Goal: Task Accomplishment & Management: Manage account settings

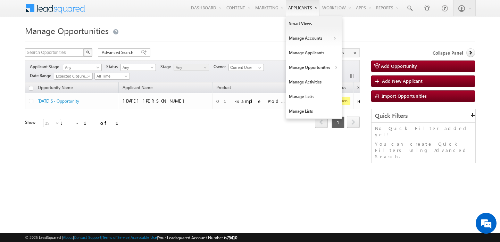
click at [308, 4] on link "Applicants" at bounding box center [303, 8] width 34 height 16
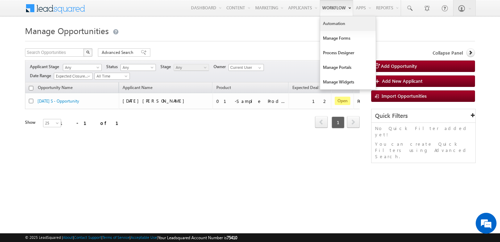
click at [326, 20] on link "Automation" at bounding box center [348, 23] width 56 height 15
click at [328, 18] on link "Automation" at bounding box center [348, 23] width 56 height 15
click at [329, 25] on link "Automation" at bounding box center [348, 23] width 56 height 15
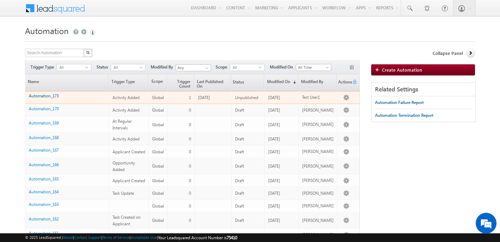
click at [53, 96] on link "Automation_173" at bounding box center [44, 95] width 30 height 5
click at [53, 97] on link "Automation_173" at bounding box center [44, 95] width 30 height 5
click at [50, 97] on link "Automation_173" at bounding box center [44, 95] width 30 height 5
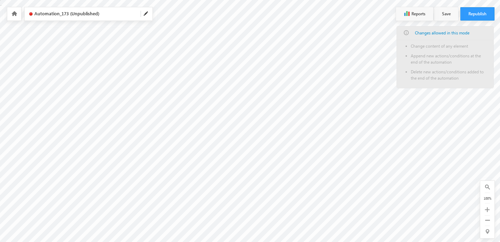
type input "Hooks"
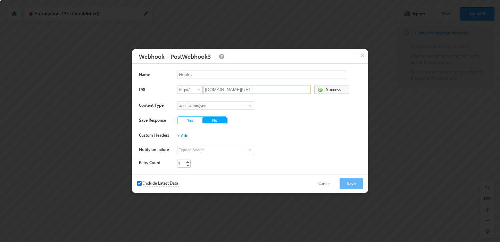
click at [253, 88] on input "hooks.konnectify.co/webhook/v1/dIv4cFBiXT" at bounding box center [257, 89] width 108 height 8
paste input "ttps://hooks.konnectify.co/webhook/v1/zr7eGkfGqM"
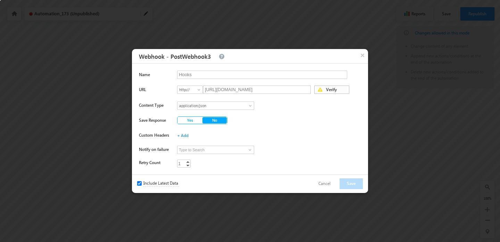
type input "hooks.konnectify.co/webhook/v1/zr7eGkfGqM"
click at [335, 89] on span "Verify" at bounding box center [337, 91] width 24 height 10
click at [347, 183] on button "Save" at bounding box center [351, 183] width 23 height 11
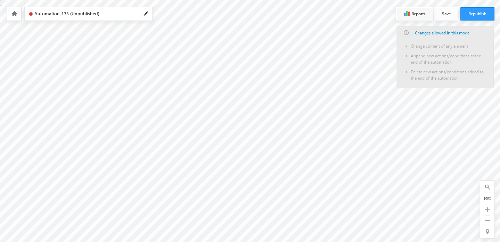
click at [443, 18] on button "Save" at bounding box center [447, 13] width 24 height 13
click at [478, 15] on button "Republish" at bounding box center [478, 13] width 34 height 13
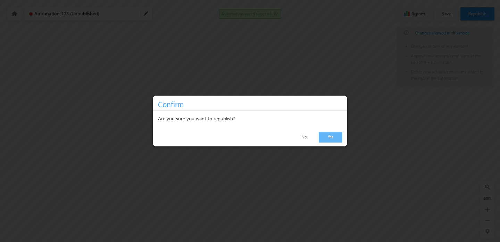
click at [328, 136] on link "Yes" at bounding box center [330, 137] width 23 height 11
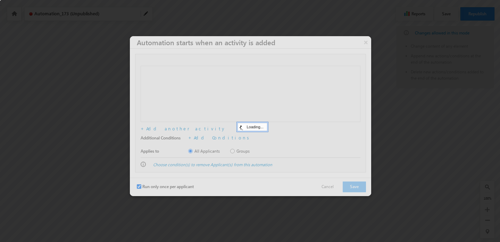
checkbox input "true"
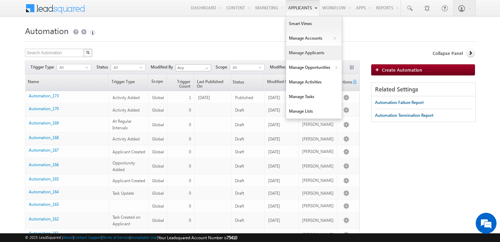
click at [302, 55] on link "Manage Applicants" at bounding box center [314, 53] width 56 height 15
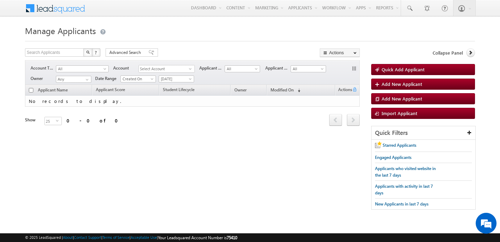
click at [89, 52] on img "button" at bounding box center [87, 51] width 3 height 3
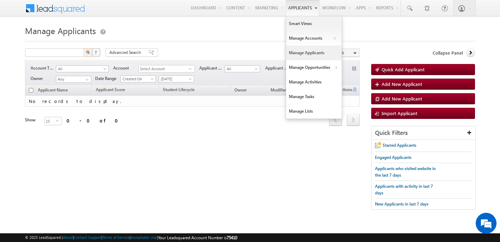
type input "Search Applicants"
click at [314, 52] on link "Manage Applicants" at bounding box center [314, 53] width 56 height 15
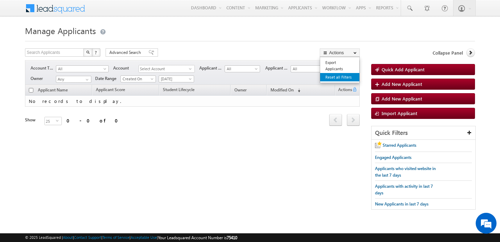
click at [345, 74] on link "Reset all Filters" at bounding box center [339, 77] width 39 height 8
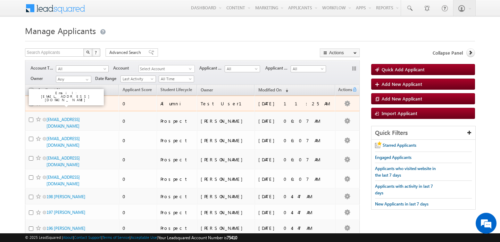
click at [51, 101] on link "Test" at bounding box center [50, 103] width 7 height 5
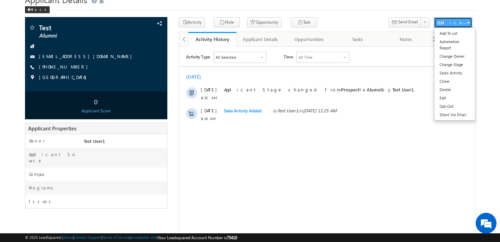
click at [468, 26] on button "Applicant Actions" at bounding box center [453, 22] width 38 height 10
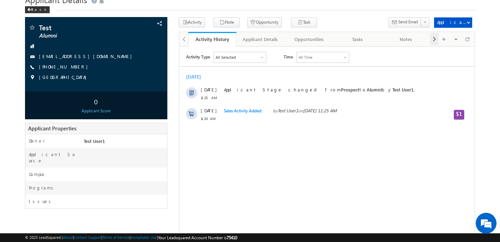
click at [434, 40] on span at bounding box center [434, 39] width 4 height 13
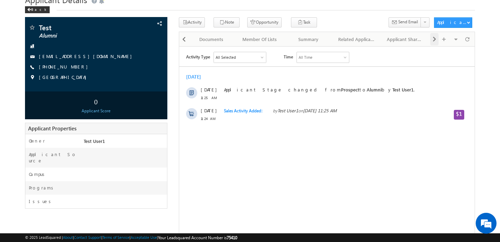
click at [434, 40] on span at bounding box center [434, 39] width 4 height 13
click at [198, 22] on button "Activity" at bounding box center [192, 22] width 26 height 10
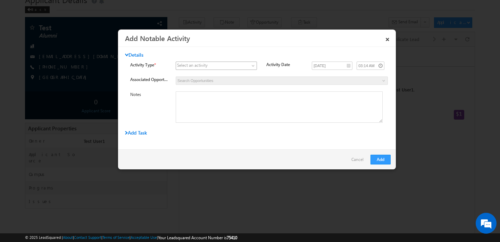
click at [220, 65] on span at bounding box center [212, 66] width 72 height 6
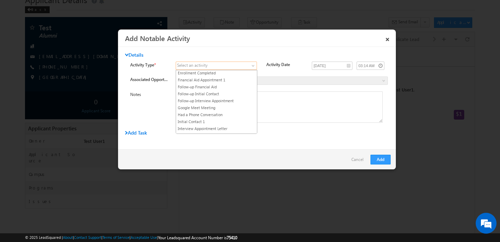
scroll to position [72, 0]
click at [208, 115] on link "Had a Phone Conversation" at bounding box center [216, 113] width 81 height 6
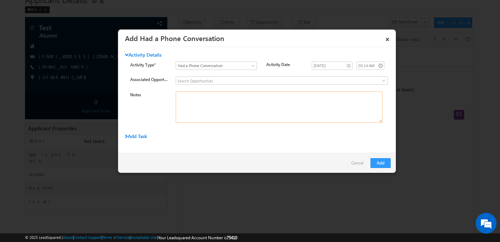
click at [237, 108] on textarea "Notes" at bounding box center [279, 106] width 207 height 31
click at [218, 81] on input at bounding box center [282, 80] width 212 height 8
type input "t"
type input "o"
type input "t"
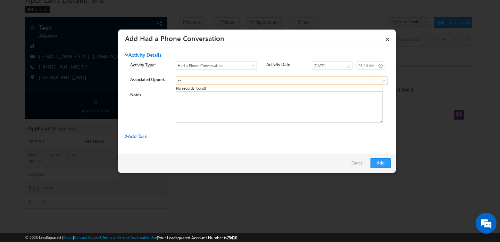
type input "e"
type input "t"
click at [258, 99] on textarea "Notes" at bounding box center [279, 106] width 207 height 31
type textarea "Test Phone call"
click at [345, 66] on input "09/11/2025" at bounding box center [332, 65] width 41 height 8
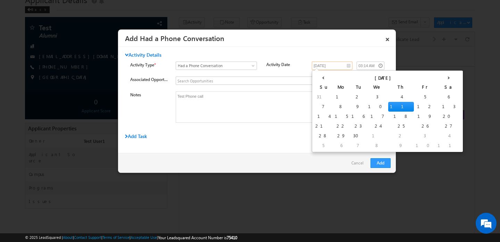
click at [388, 105] on td "11" at bounding box center [401, 107] width 26 height 10
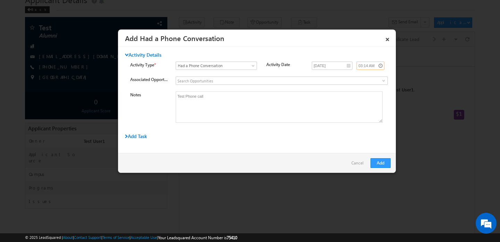
click at [371, 67] on input "03:14 AM" at bounding box center [371, 65] width 28 height 8
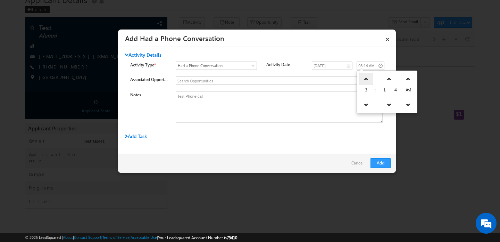
click at [370, 81] on link at bounding box center [366, 79] width 14 height 13
click at [372, 105] on link at bounding box center [366, 104] width 14 height 13
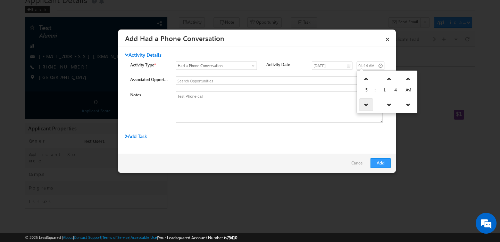
click at [372, 105] on link at bounding box center [366, 104] width 14 height 13
click at [368, 104] on icon at bounding box center [366, 104] width 5 height 5
click at [369, 82] on link at bounding box center [367, 79] width 14 height 13
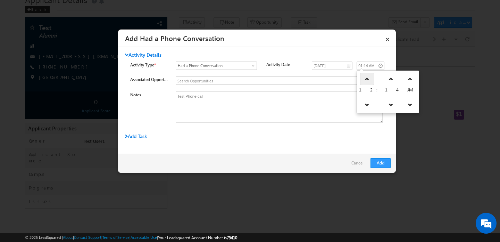
click at [369, 82] on link at bounding box center [367, 79] width 14 height 13
click at [369, 82] on link at bounding box center [366, 79] width 14 height 13
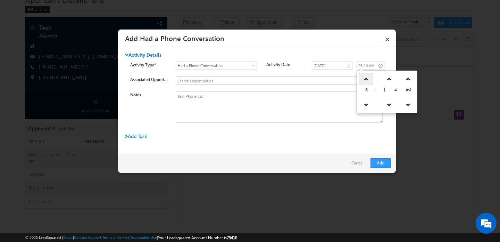
click at [369, 82] on link at bounding box center [366, 79] width 14 height 13
click at [369, 82] on link at bounding box center [368, 79] width 14 height 13
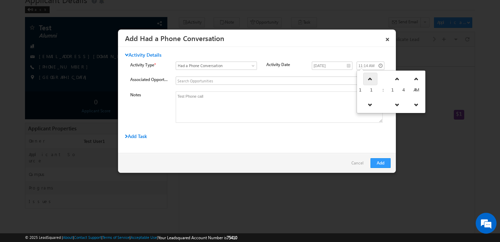
click at [369, 82] on link at bounding box center [370, 79] width 14 height 13
click at [369, 82] on link at bounding box center [367, 79] width 14 height 13
click at [369, 82] on link at bounding box center [366, 79] width 14 height 13
click at [366, 102] on icon at bounding box center [366, 104] width 5 height 5
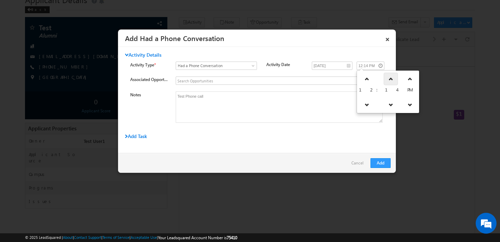
click at [389, 79] on icon at bounding box center [391, 78] width 5 height 5
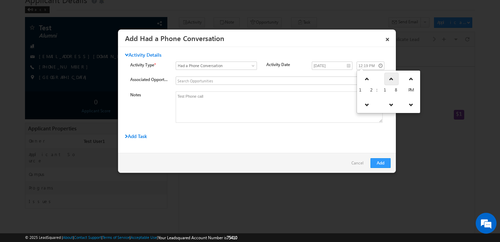
click at [389, 79] on icon at bounding box center [391, 78] width 5 height 5
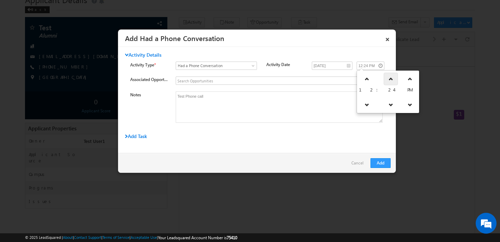
click at [389, 79] on icon at bounding box center [391, 78] width 5 height 5
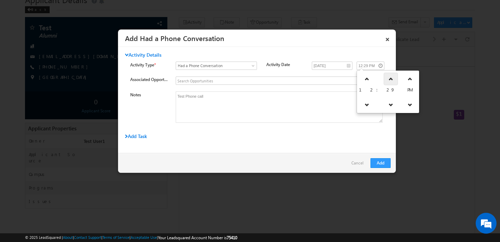
click at [389, 79] on icon at bounding box center [391, 78] width 5 height 5
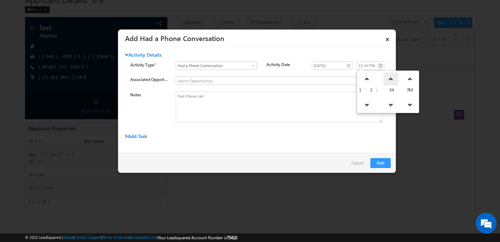
click at [389, 79] on icon at bounding box center [391, 78] width 5 height 5
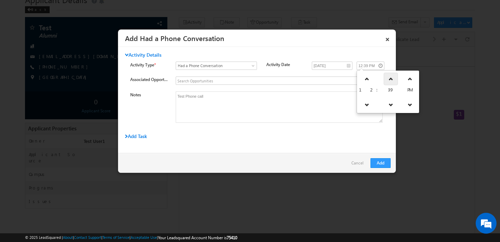
click at [389, 79] on icon at bounding box center [391, 78] width 5 height 5
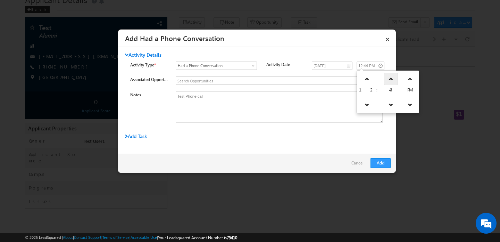
click at [389, 79] on icon at bounding box center [391, 78] width 5 height 5
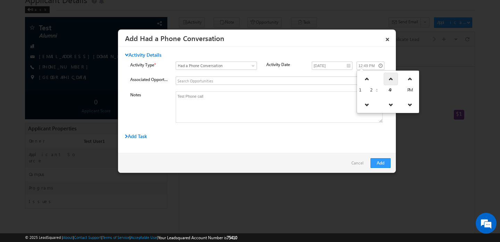
click at [389, 79] on icon at bounding box center [391, 78] width 5 height 5
type input "12:50 PM"
click at [380, 132] on div "Activity Details Activity Type * Select an activity Application Receipt documen…" at bounding box center [257, 100] width 278 height 96
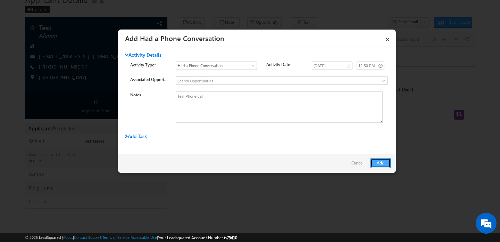
click at [375, 160] on button "Add" at bounding box center [381, 163] width 20 height 10
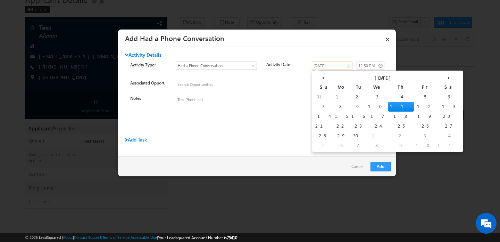
click at [339, 67] on input "09/11/2025" at bounding box center [332, 65] width 41 height 8
click at [388, 107] on td "11" at bounding box center [401, 107] width 26 height 10
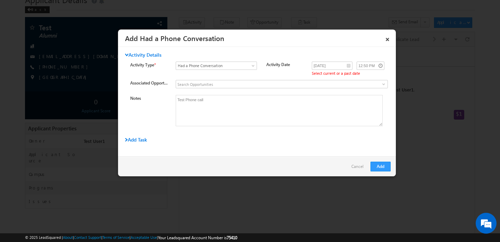
click at [354, 134] on div "Activity Details Activity Type * Select an activity Application Receipt documen…" at bounding box center [257, 102] width 278 height 100
click at [373, 166] on button "Add" at bounding box center [381, 167] width 20 height 10
click at [328, 143] on div "Add Task" at bounding box center [235, 142] width 220 height 10
click at [348, 66] on input "09/11/2025" at bounding box center [332, 65] width 41 height 8
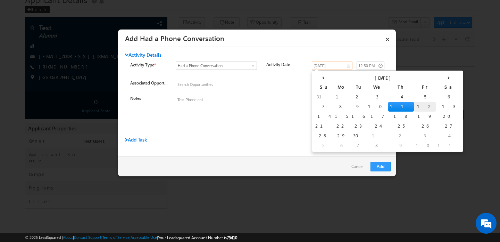
click at [414, 105] on td "12" at bounding box center [425, 107] width 22 height 10
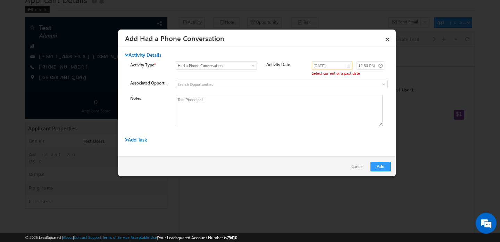
click at [349, 69] on input "09/12/2025" at bounding box center [332, 65] width 41 height 8
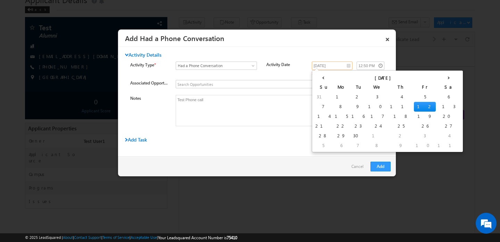
click at [414, 104] on td "12" at bounding box center [425, 107] width 22 height 10
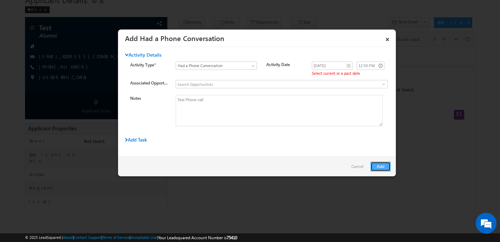
click at [379, 165] on button "Add" at bounding box center [381, 167] width 20 height 10
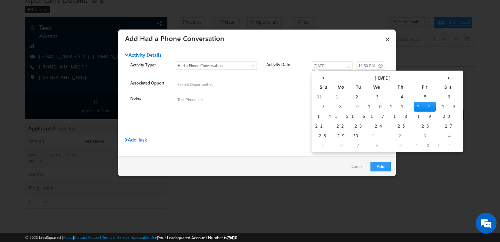
drag, startPoint x: 348, startPoint y: 66, endPoint x: 354, endPoint y: 67, distance: 6.0
click at [349, 66] on input "09/12/2025" at bounding box center [332, 65] width 41 height 8
click at [388, 107] on td "11" at bounding box center [401, 107] width 26 height 10
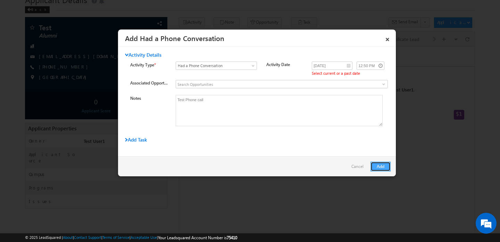
click at [383, 168] on button "Add" at bounding box center [381, 167] width 20 height 10
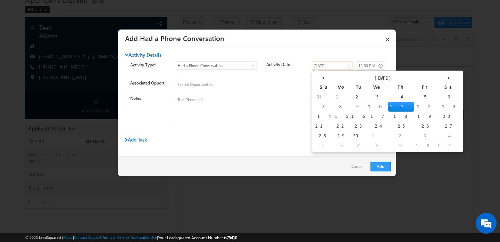
click at [335, 68] on input "09/11/2025" at bounding box center [332, 65] width 41 height 8
click at [350, 106] on td "9" at bounding box center [358, 107] width 17 height 10
type input "09/09/2025"
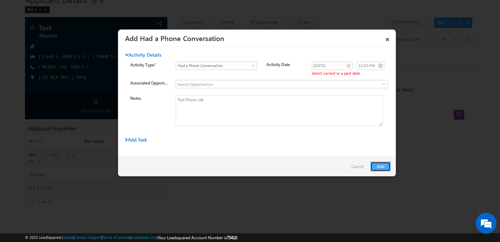
click at [386, 164] on button "Add" at bounding box center [381, 167] width 20 height 10
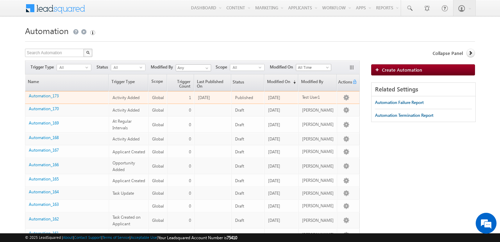
click at [55, 99] on div "Automation_173" at bounding box center [67, 97] width 77 height 10
click at [55, 97] on link "Automation_173" at bounding box center [44, 95] width 30 height 5
click at [54, 96] on link "Automation_173" at bounding box center [44, 95] width 30 height 5
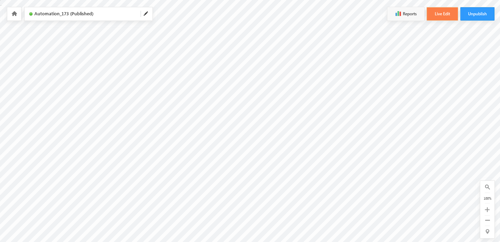
click at [432, 10] on button "Live Edit" at bounding box center [442, 13] width 31 height 13
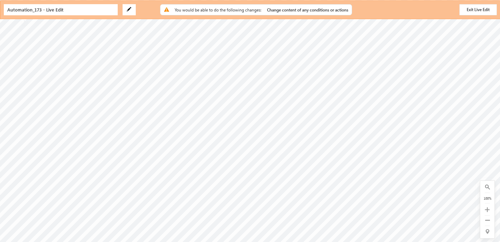
click at [127, 10] on img at bounding box center [129, 9] width 5 height 5
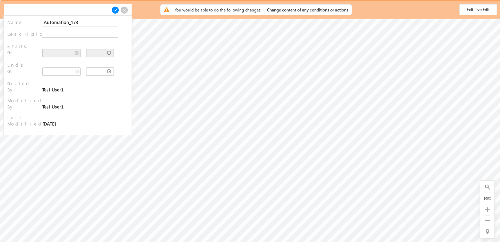
click at [126, 10] on span at bounding box center [125, 10] width 8 height 8
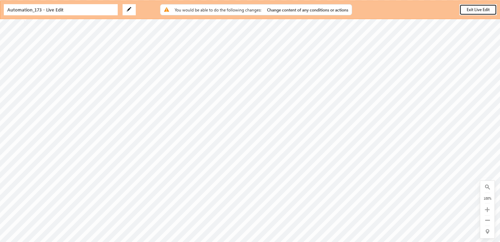
click at [472, 10] on button "Exit Live Edit" at bounding box center [479, 9] width 38 height 11
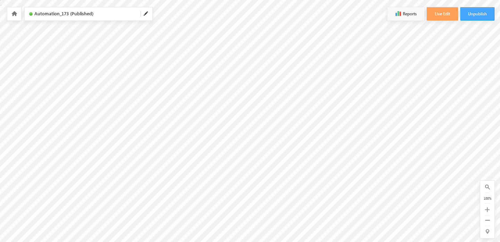
click at [475, 12] on button "Unpublish" at bounding box center [478, 13] width 34 height 13
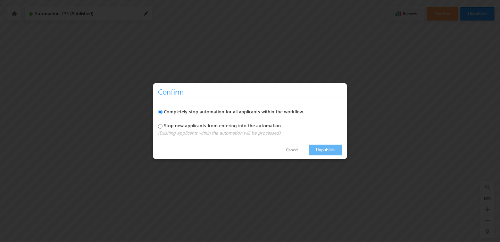
click at [328, 149] on link "Unpublish" at bounding box center [325, 149] width 33 height 11
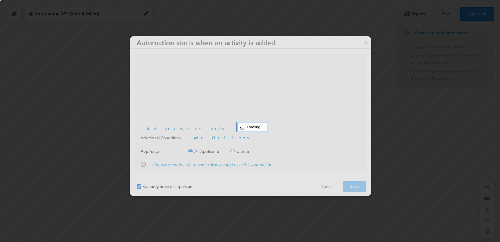
checkbox input "true"
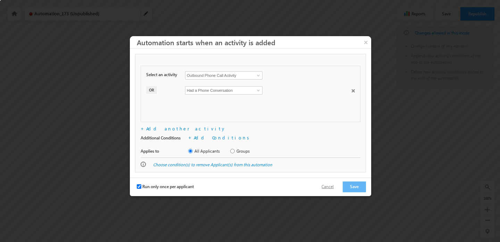
click at [335, 189] on button "Cancel" at bounding box center [328, 187] width 26 height 10
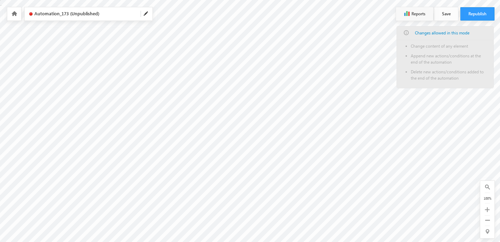
click at [446, 15] on button "Save" at bounding box center [447, 13] width 24 height 13
click at [471, 17] on button "Republish" at bounding box center [478, 13] width 34 height 13
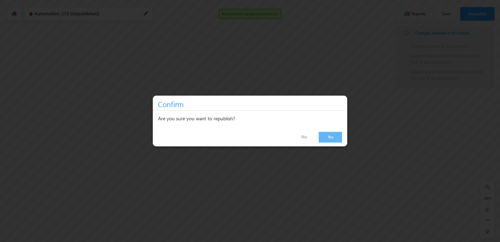
click at [332, 138] on link "Yes" at bounding box center [330, 137] width 23 height 11
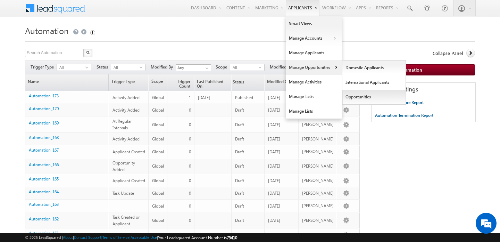
click at [349, 93] on link "Opportunities" at bounding box center [375, 97] width 64 height 15
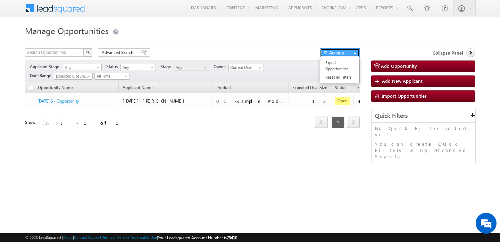
click at [335, 54] on button "Actions" at bounding box center [340, 52] width 40 height 9
click at [333, 74] on link "Reset all Filters" at bounding box center [339, 77] width 39 height 8
type input "Search Opportunity"
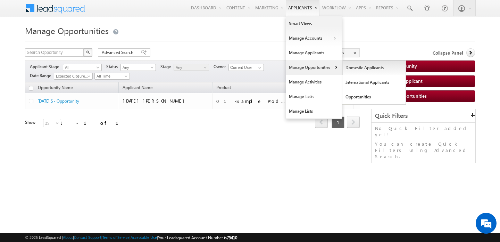
click at [345, 64] on link "Domestic Applicants" at bounding box center [375, 67] width 64 height 15
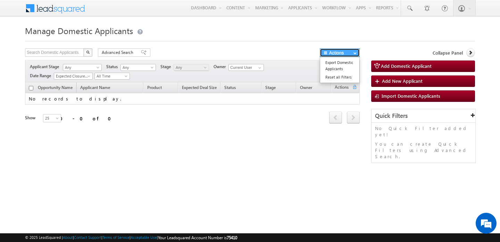
click at [344, 55] on button "Actions" at bounding box center [340, 52] width 40 height 9
click at [338, 76] on link "Reset all Filters" at bounding box center [339, 77] width 39 height 8
type input "Search Domestic Applicant"
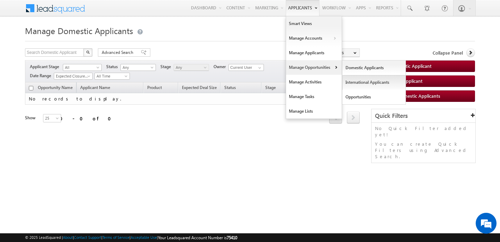
click at [344, 83] on link "International Applicants" at bounding box center [375, 82] width 64 height 15
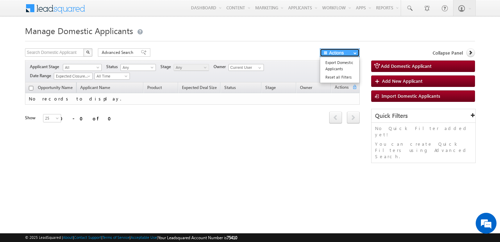
click at [343, 56] on button "Actions" at bounding box center [340, 52] width 40 height 9
click at [336, 79] on link "Reset all Filters" at bounding box center [339, 77] width 39 height 8
click at [205, 130] on div "Opportunity Name Applicant Name Product Expected Deal Size Status Stage Owner A…" at bounding box center [192, 107] width 335 height 50
click at [255, 65] on input "Current User" at bounding box center [246, 67] width 35 height 7
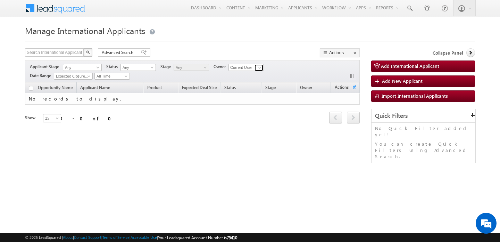
click at [258, 67] on link at bounding box center [259, 67] width 9 height 7
click at [274, 137] on div "Opportunity Name Applicant Name Product Expected Deal Size Status Stage Owner A…" at bounding box center [192, 112] width 335 height 60
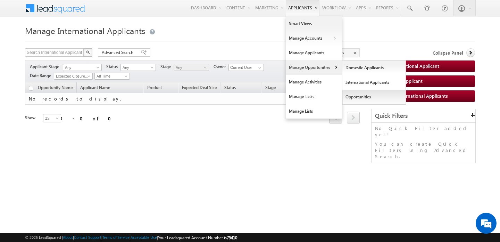
click at [349, 100] on link "Opportunities" at bounding box center [375, 97] width 64 height 15
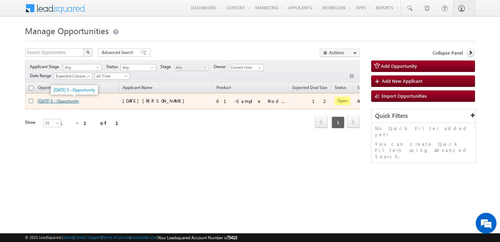
click at [62, 100] on link "[DATE] S - Opportunity" at bounding box center [59, 100] width 42 height 5
click at [64, 100] on link "[DATE] S - Opportunity" at bounding box center [59, 100] width 42 height 5
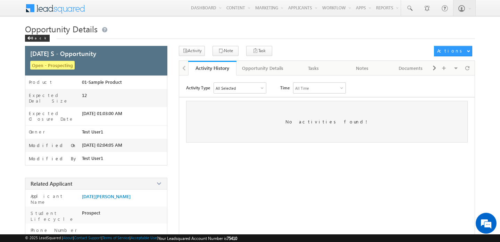
click at [290, 42] on div "Opportunity Details Back" at bounding box center [250, 34] width 450 height 23
